Goal: Task Accomplishment & Management: Manage account settings

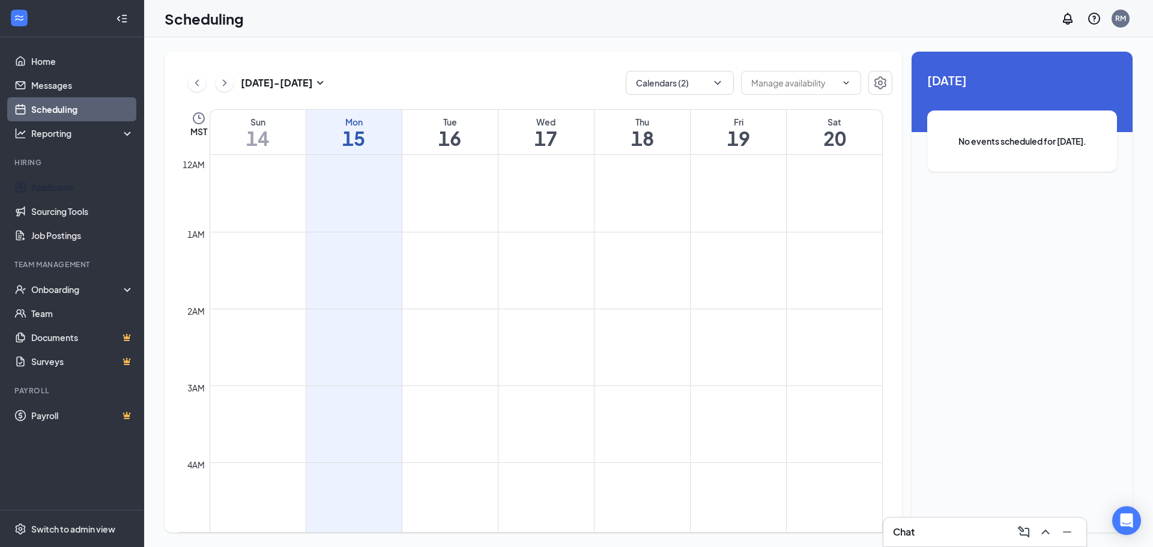
scroll to position [590, 0]
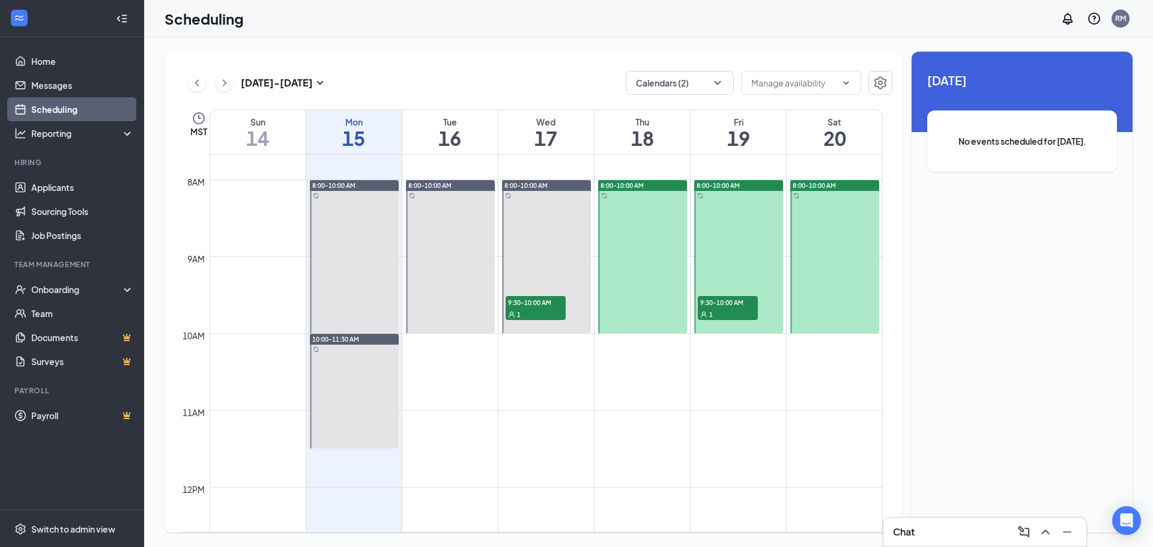
click at [722, 312] on div "1" at bounding box center [728, 314] width 60 height 12
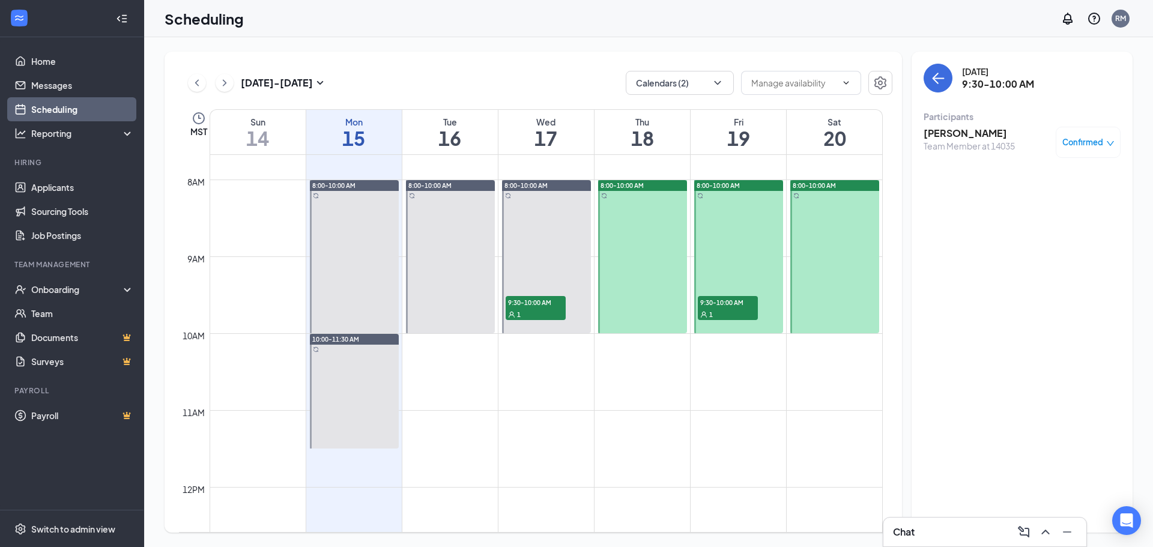
click at [939, 131] on h3 "[PERSON_NAME]" at bounding box center [968, 133] width 91 height 13
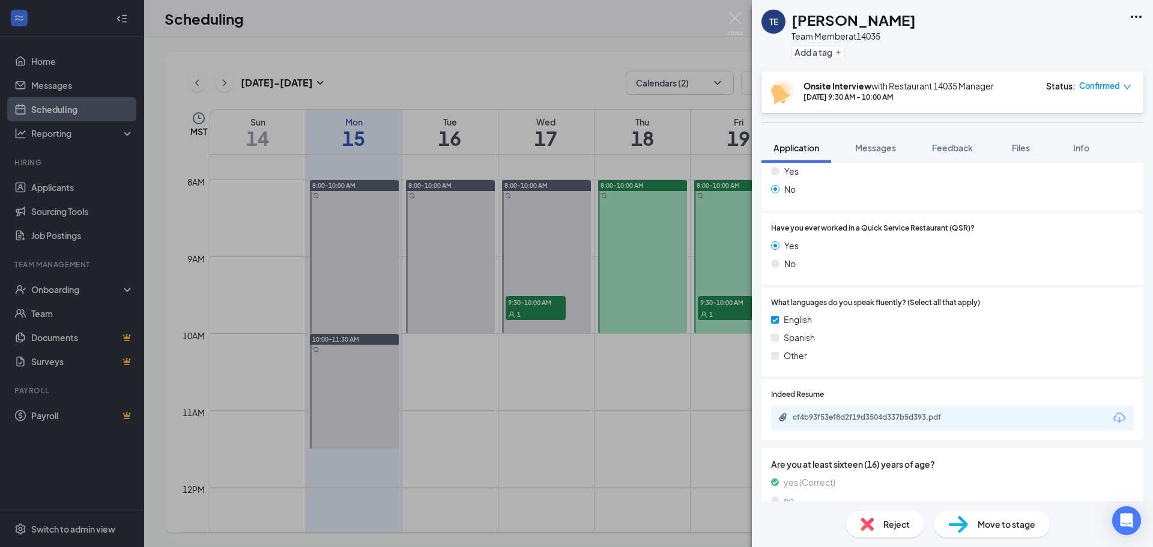
scroll to position [459, 0]
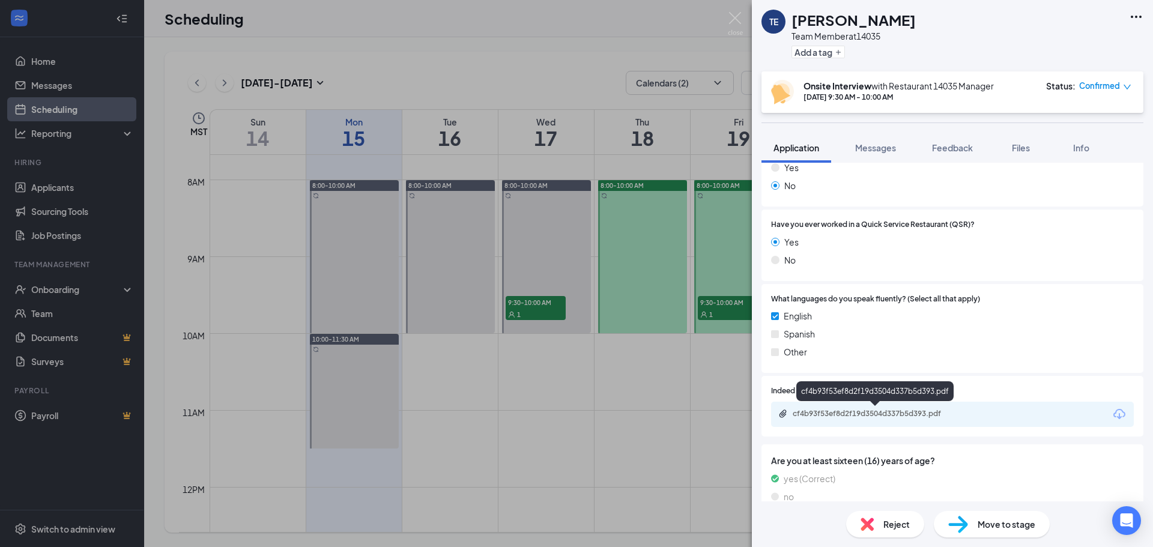
click at [911, 414] on div "cf4b93f53ef8d2f19d3504d337b5d393.pdf" at bounding box center [876, 414] width 168 height 10
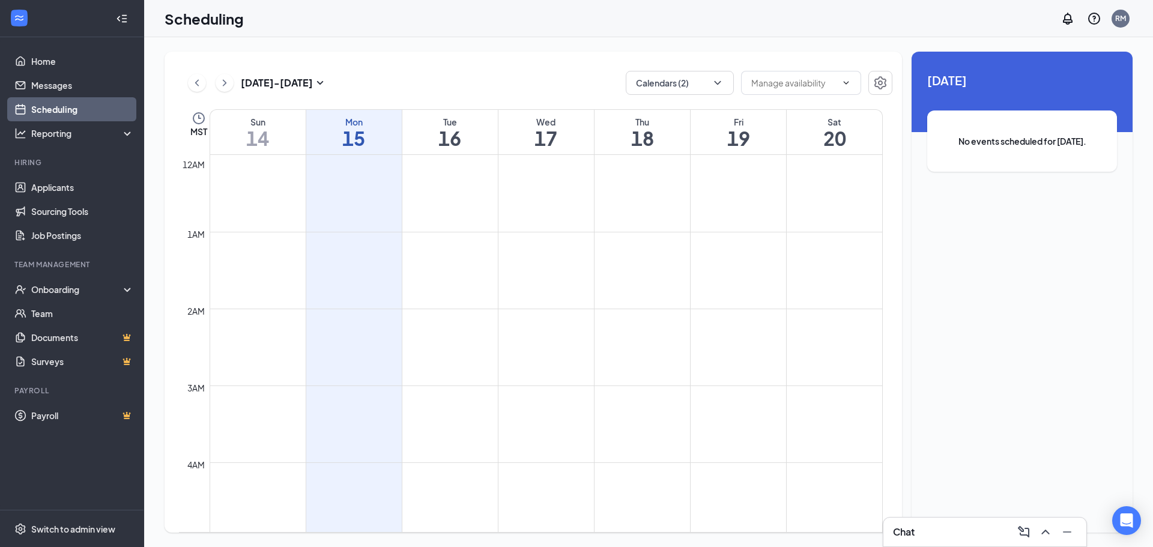
scroll to position [590, 0]
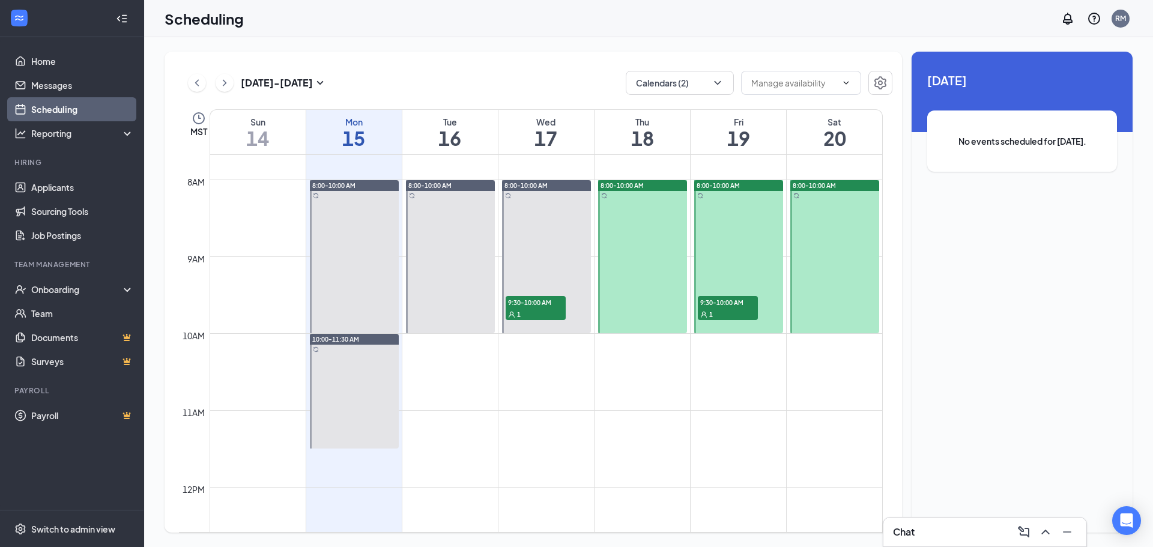
click at [731, 298] on span "9:30-10:00 AM" at bounding box center [728, 302] width 60 height 12
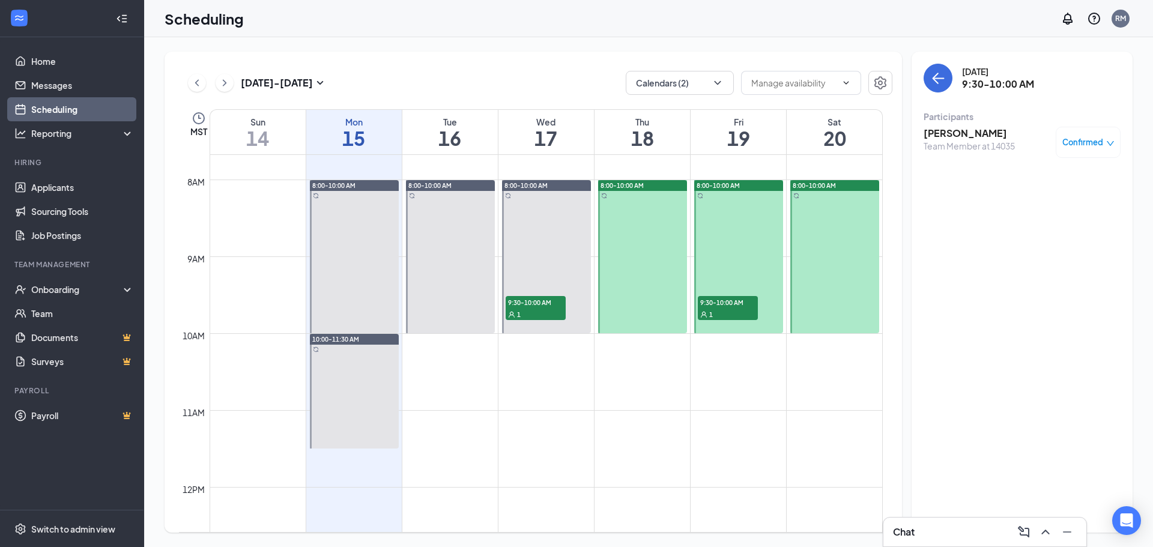
click at [1078, 136] on span "Confirmed" at bounding box center [1082, 142] width 41 height 12
click at [1036, 240] on span "Cancel" at bounding box center [1033, 242] width 28 height 13
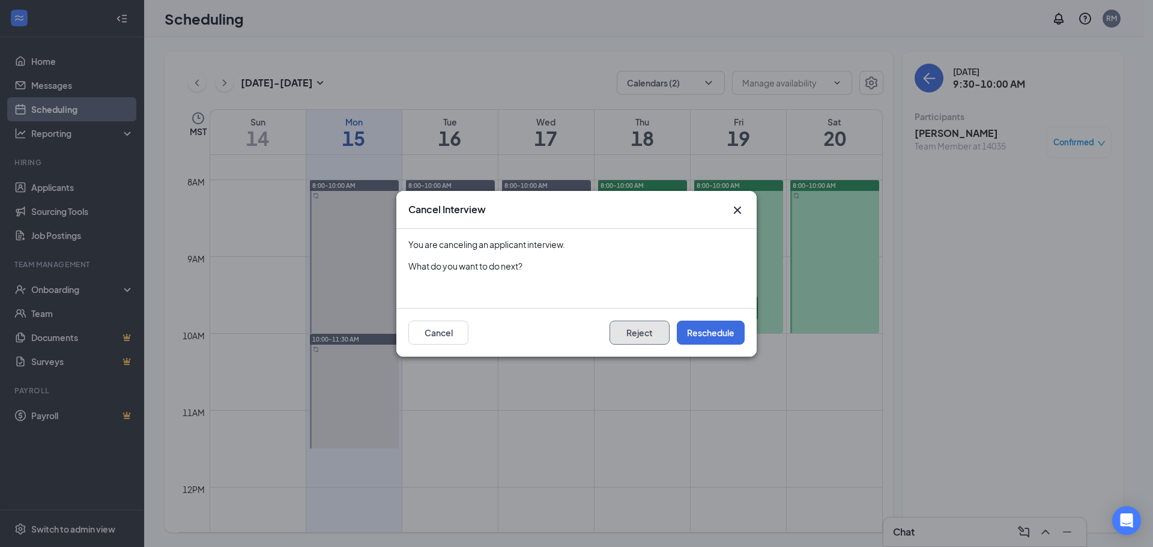
click at [635, 333] on button "Reject" at bounding box center [639, 333] width 60 height 24
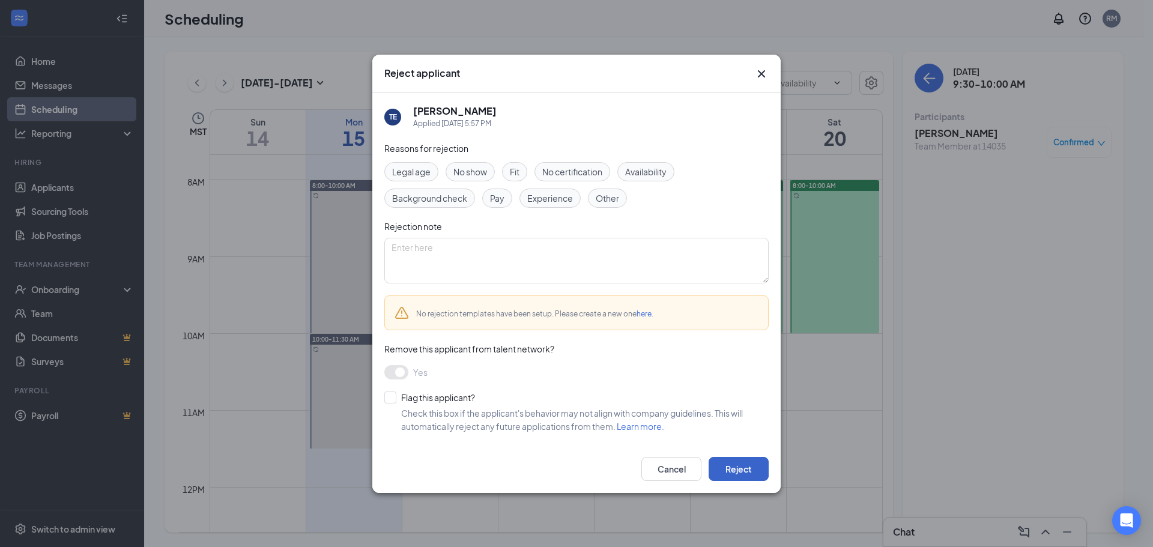
click at [730, 468] on button "Reject" at bounding box center [738, 469] width 60 height 24
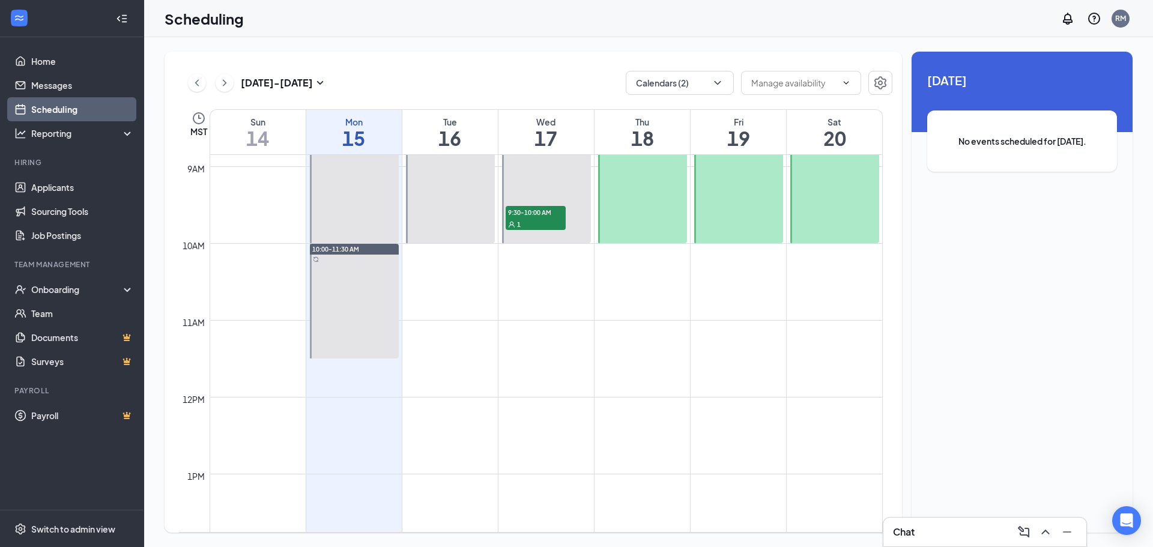
scroll to position [668, 0]
